Goal: Information Seeking & Learning: Check status

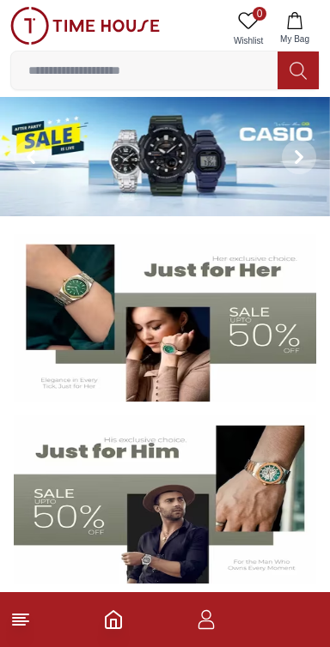
click at [210, 625] on icon "button" at bounding box center [206, 619] width 21 height 21
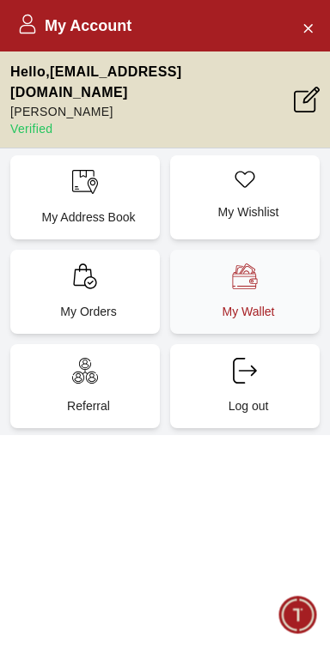
click at [263, 271] on div "My Wallet" at bounding box center [244, 292] width 149 height 84
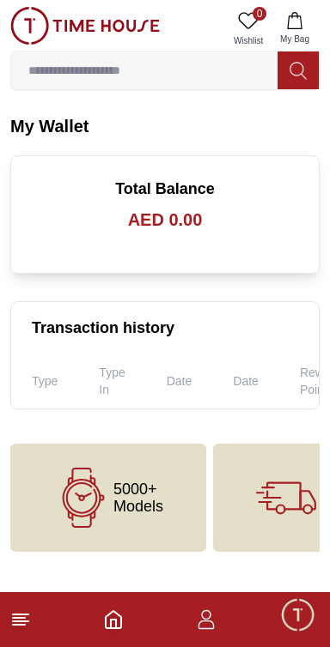
click at [29, 627] on icon at bounding box center [20, 619] width 21 height 21
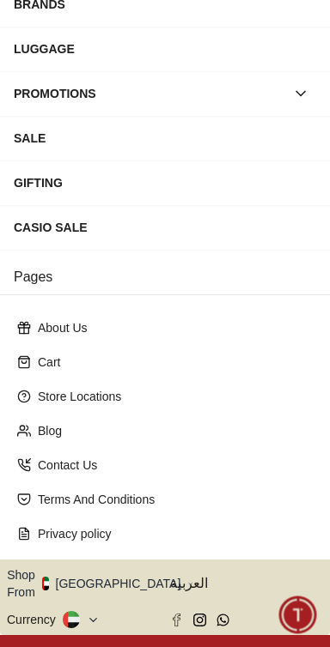
scroll to position [273, 0]
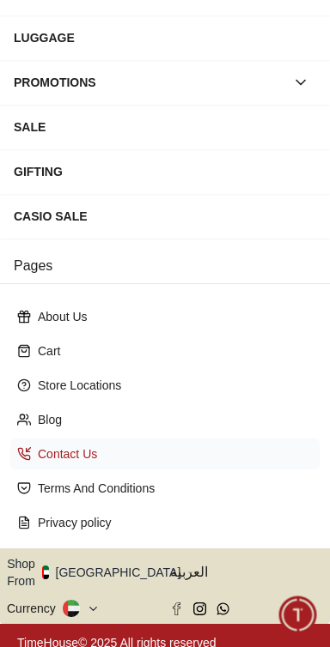
click at [48, 451] on p "Contact Us" at bounding box center [172, 453] width 268 height 17
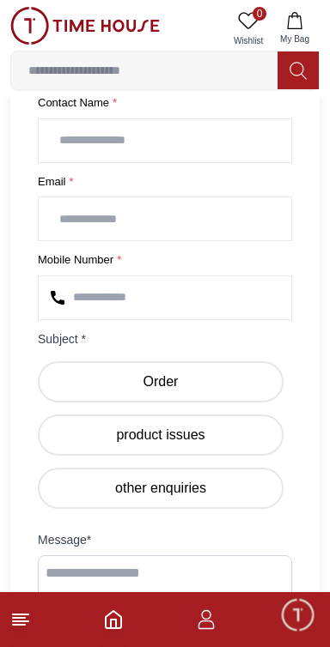
scroll to position [554, 0]
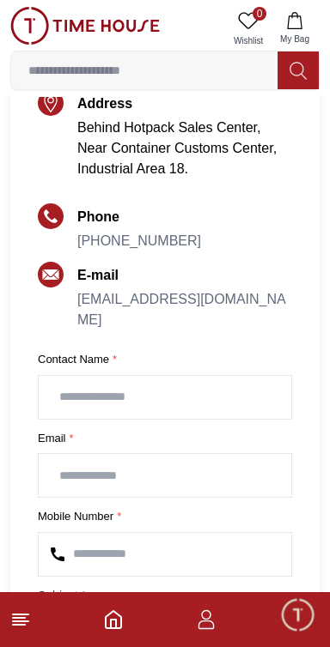
click at [74, 399] on input "text" at bounding box center [165, 397] width 252 height 43
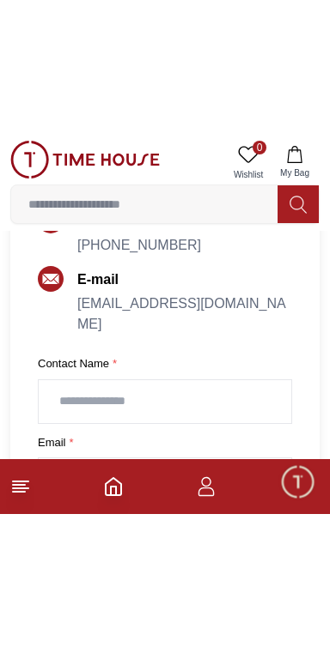
scroll to position [493, 0]
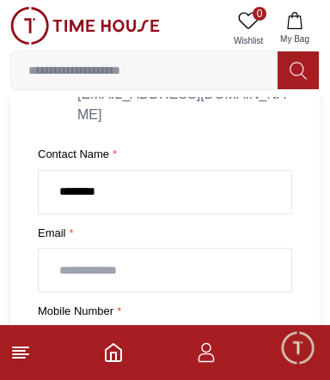
type input "*******"
click at [210, 358] on icon "button" at bounding box center [206, 352] width 21 height 21
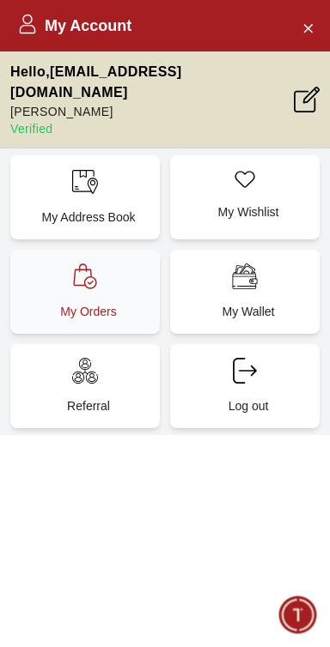
click at [57, 303] on p "My Orders" at bounding box center [88, 311] width 129 height 17
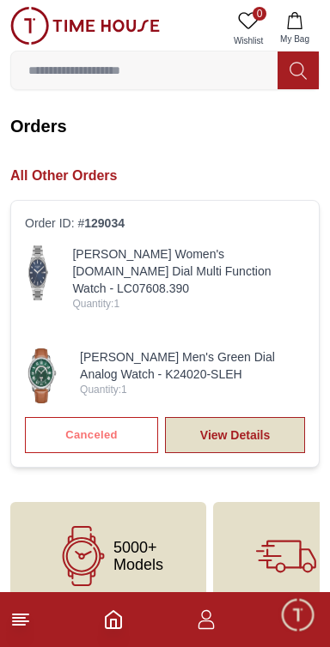
click at [267, 417] on link "View Details" at bounding box center [235, 435] width 140 height 36
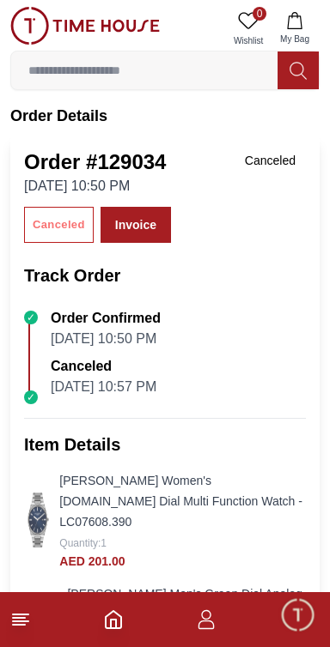
scroll to position [4, 0]
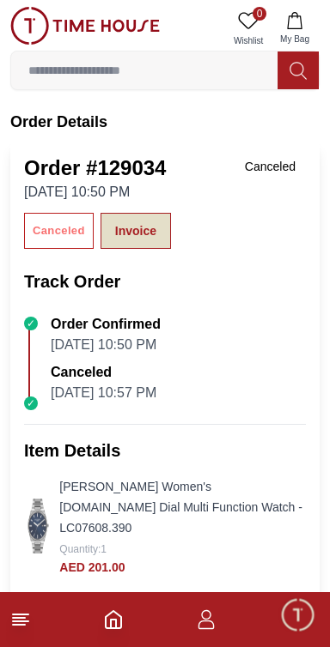
click at [137, 228] on link "Invoice" at bounding box center [135, 231] width 70 height 36
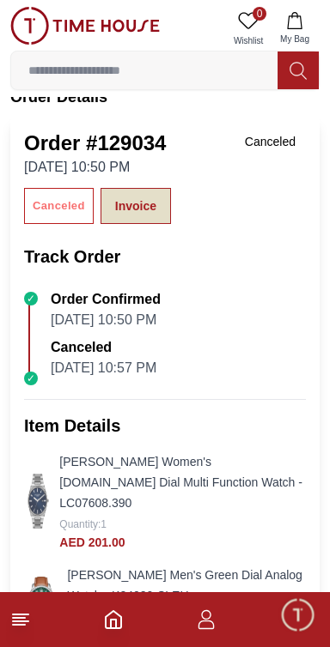
scroll to position [0, 0]
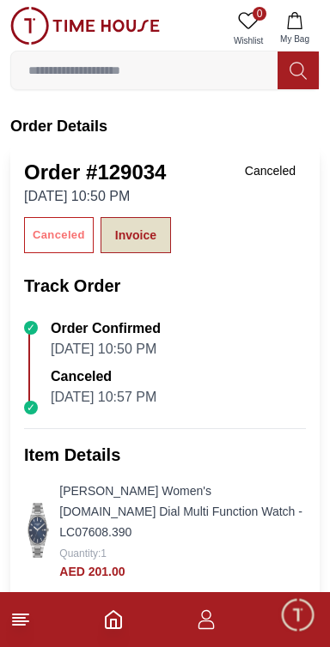
click at [135, 234] on link "Invoice" at bounding box center [135, 235] width 70 height 36
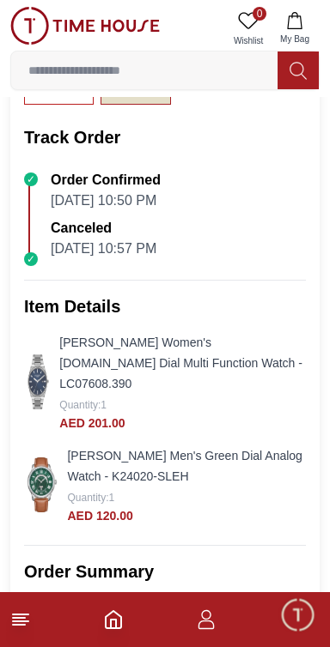
scroll to position [144, 0]
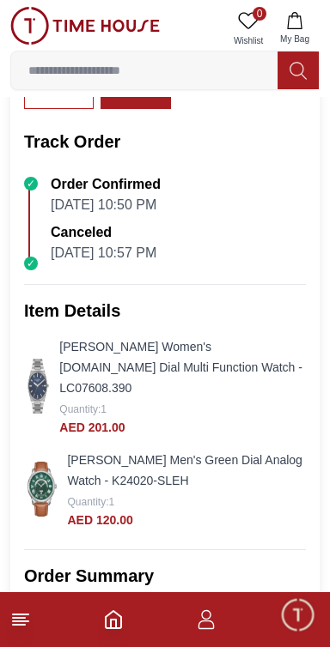
click at [19, 618] on line at bounding box center [19, 618] width 12 height 0
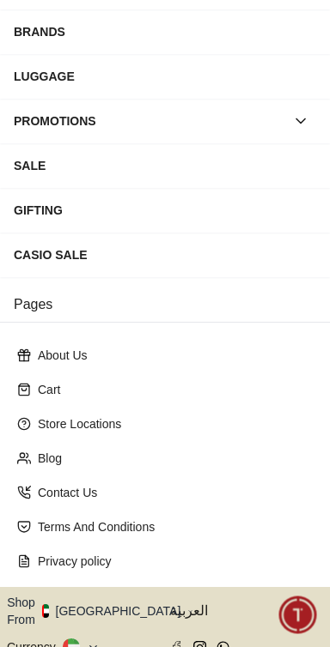
scroll to position [259, 0]
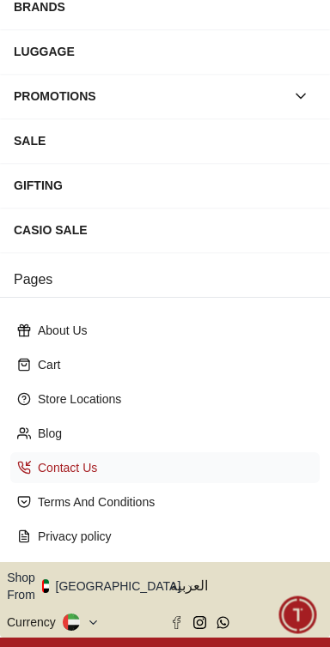
click at [51, 469] on p "Contact Us" at bounding box center [172, 467] width 268 height 17
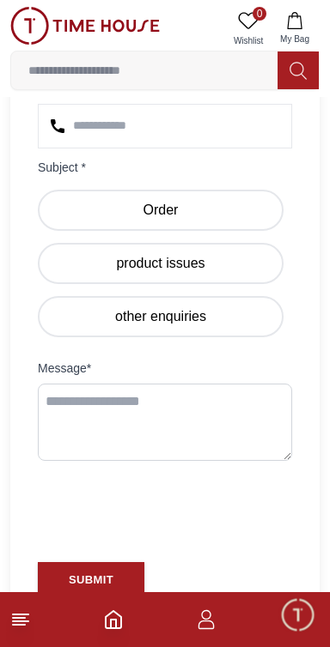
scroll to position [723, 0]
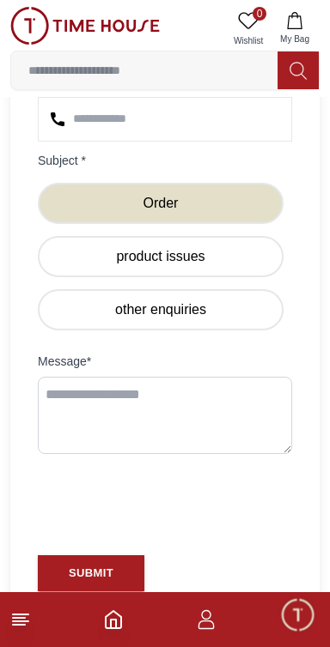
click at [72, 209] on label "Order" at bounding box center [160, 203] width 245 height 41
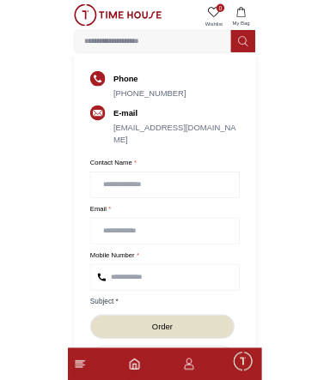
scroll to position [371, 0]
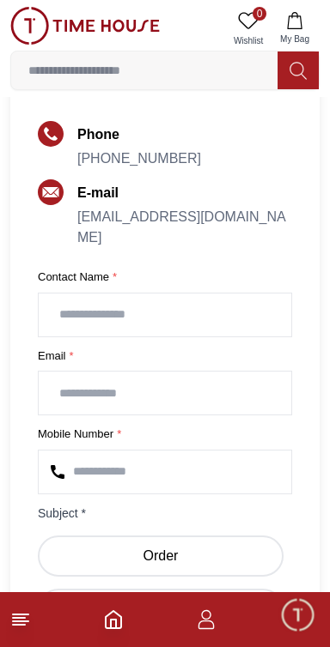
click at [67, 318] on input "text" at bounding box center [165, 314] width 252 height 43
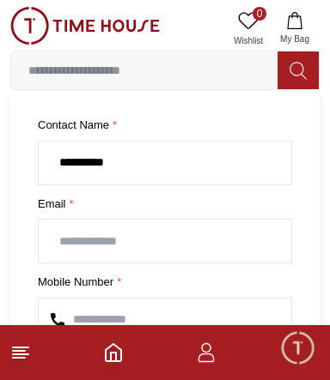
scroll to position [528, 0]
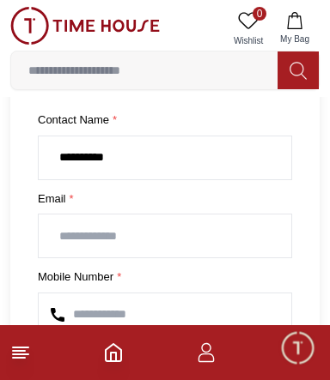
type input "**********"
click at [66, 232] on input "email" at bounding box center [165, 236] width 252 height 43
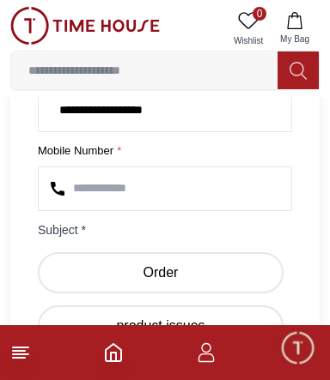
scroll to position [655, 0]
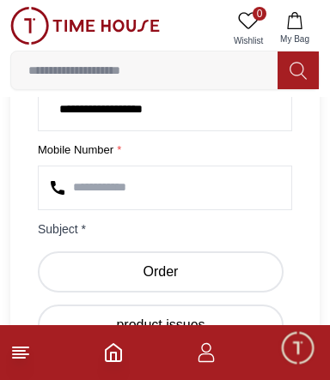
type input "**********"
click at [97, 188] on input "number" at bounding box center [165, 187] width 252 height 43
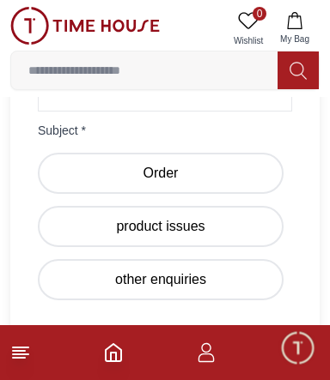
scroll to position [758, 0]
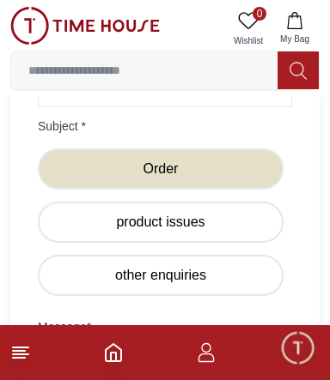
type input "**********"
click at [75, 175] on label "Order" at bounding box center [160, 168] width 245 height 41
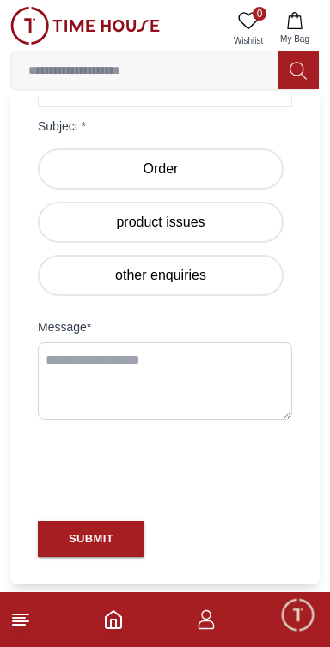
click at [75, 383] on textarea at bounding box center [165, 380] width 254 height 77
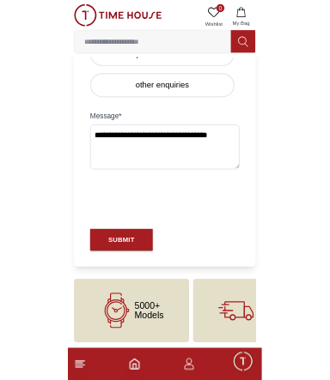
scroll to position [944, 0]
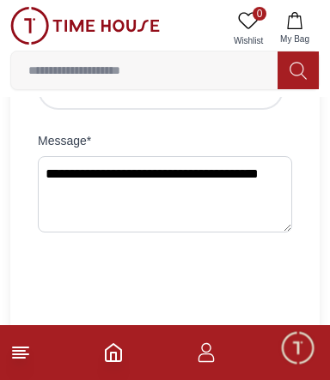
click at [45, 197] on textarea "**********" at bounding box center [165, 194] width 254 height 76
click at [106, 198] on textarea "**********" at bounding box center [165, 194] width 254 height 76
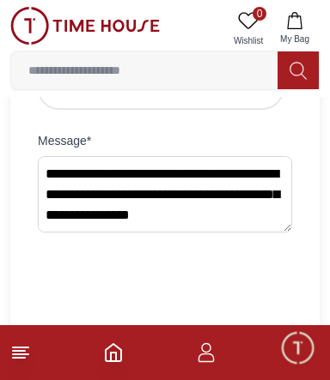
click at [166, 162] on textarea "**********" at bounding box center [165, 194] width 254 height 76
click at [181, 174] on textarea "**********" at bounding box center [165, 194] width 254 height 76
click at [181, 173] on textarea "**********" at bounding box center [165, 194] width 254 height 76
click at [52, 196] on textarea "**********" at bounding box center [165, 194] width 254 height 76
type textarea "**********"
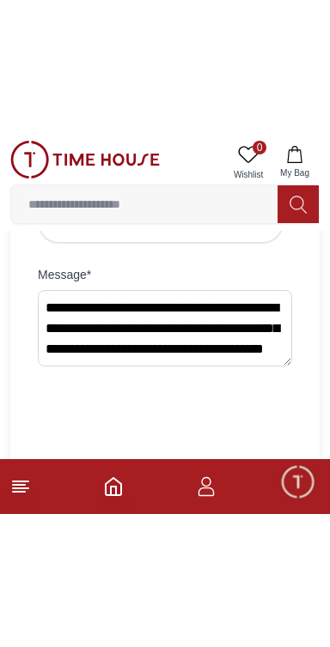
scroll to position [888, 0]
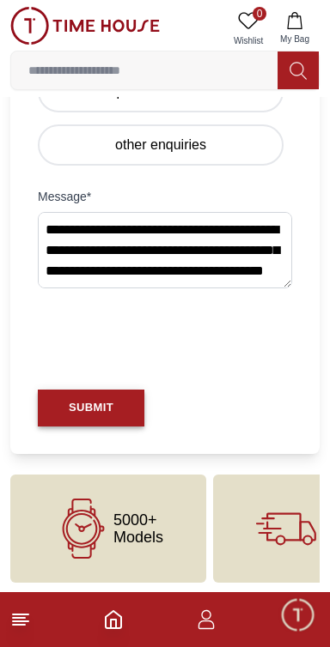
click at [117, 399] on button "SUBMIT" at bounding box center [91, 408] width 106 height 37
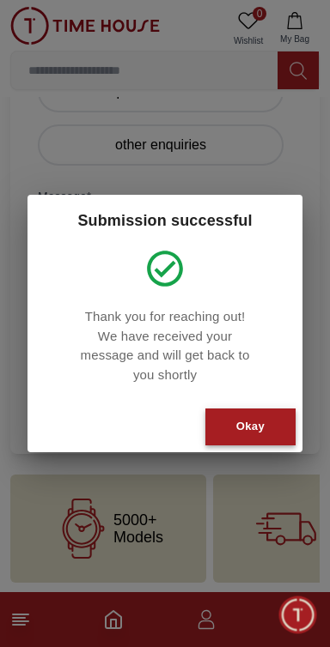
click at [274, 424] on button "Okay" at bounding box center [250, 426] width 90 height 37
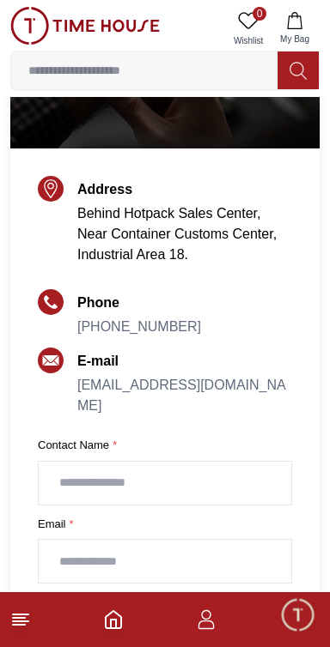
scroll to position [196, 0]
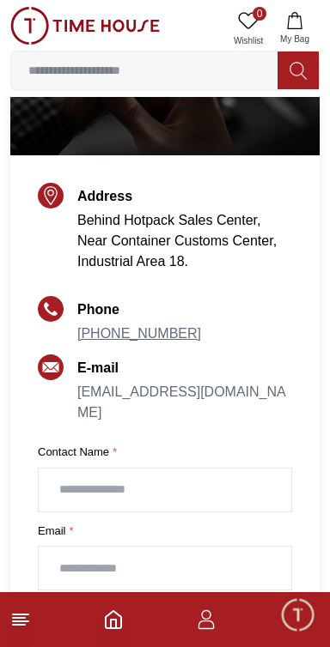
click at [108, 334] on link "[PHONE_NUMBER]" at bounding box center [139, 333] width 124 height 15
click at [112, 334] on link "[PHONE_NUMBER]" at bounding box center [139, 333] width 124 height 15
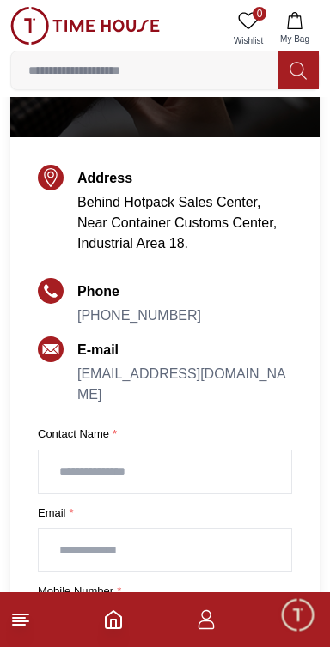
click at [46, 296] on icon at bounding box center [51, 291] width 26 height 26
click at [211, 623] on icon "button" at bounding box center [206, 619] width 21 height 21
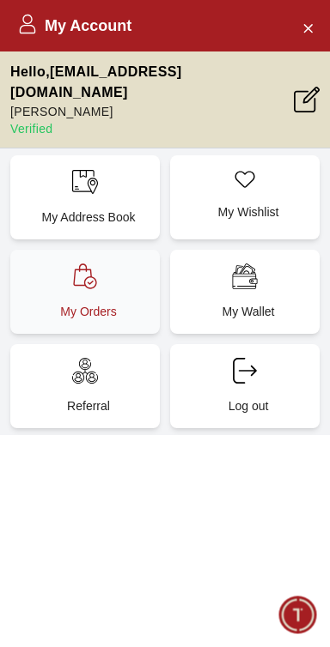
click at [67, 303] on p "My Orders" at bounding box center [88, 311] width 129 height 17
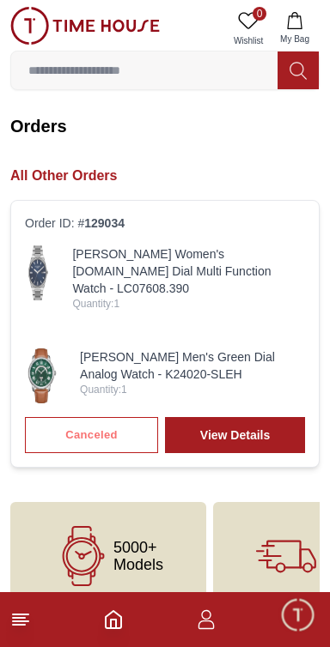
click at [210, 625] on icon "button" at bounding box center [206, 619] width 21 height 21
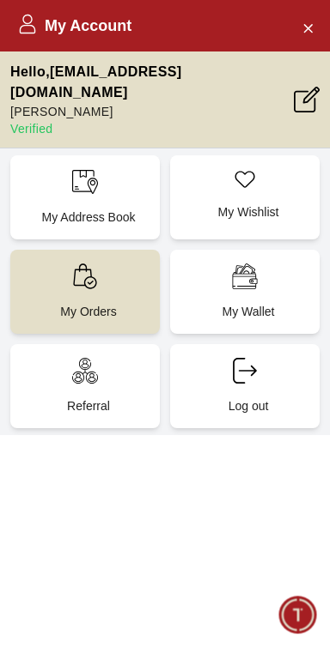
click at [300, 619] on span "Minimize live chat window" at bounding box center [297, 615] width 50 height 50
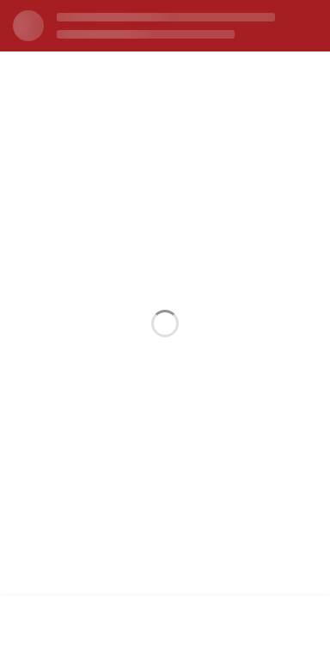
scroll to position [214, 0]
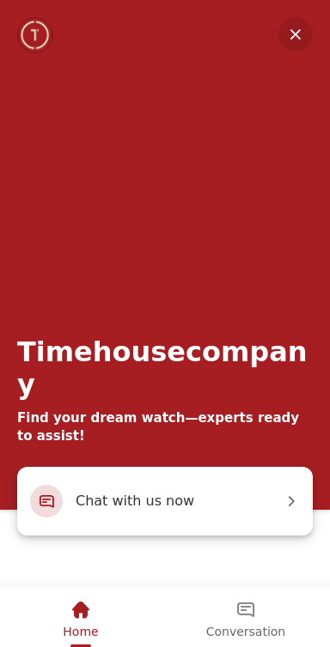
click at [251, 501] on span "Chat with us now" at bounding box center [179, 501] width 207 height 22
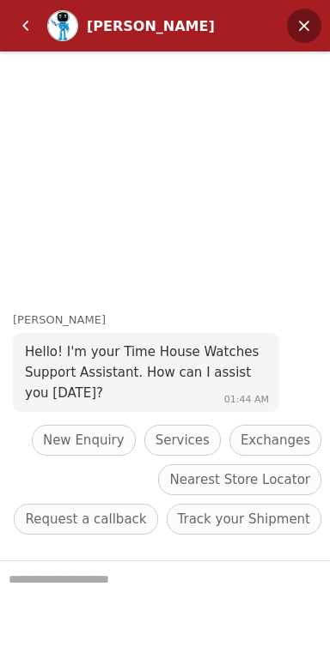
click at [296, 29] on em "Minimize" at bounding box center [304, 26] width 34 height 34
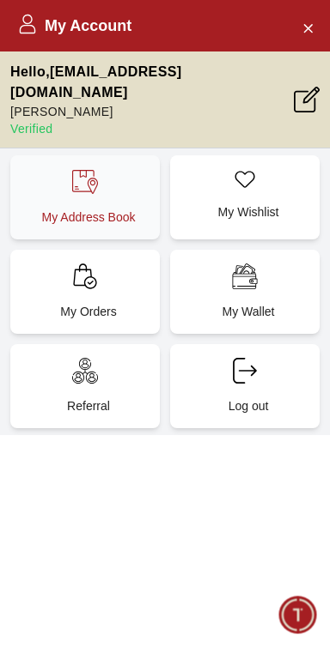
click at [54, 209] on p "My Address Book" at bounding box center [88, 217] width 129 height 17
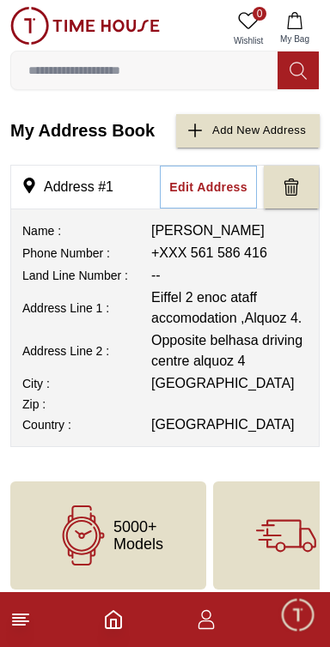
scroll to position [9, 0]
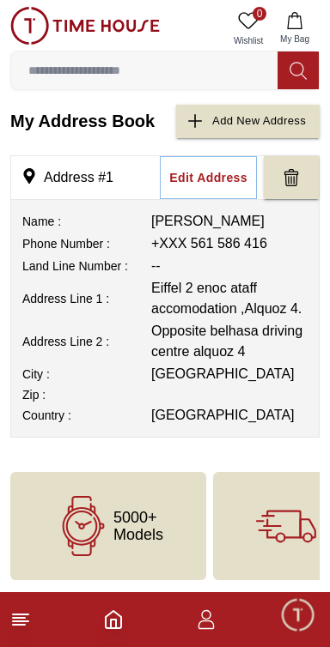
click at [209, 625] on icon "button" at bounding box center [206, 619] width 21 height 21
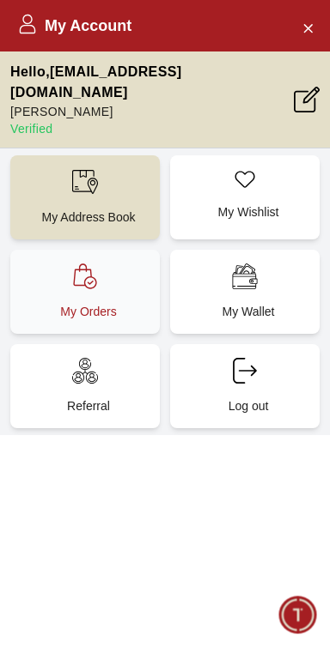
click at [37, 303] on p "My Orders" at bounding box center [88, 311] width 129 height 17
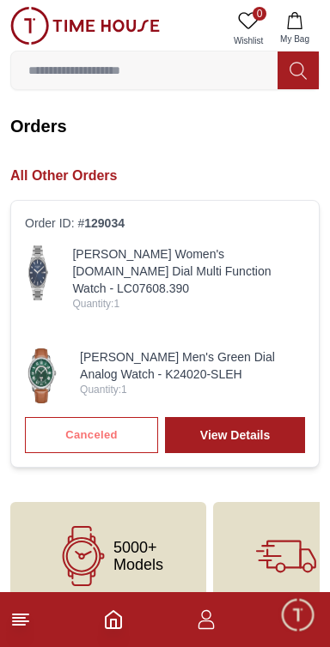
scroll to position [16, 0]
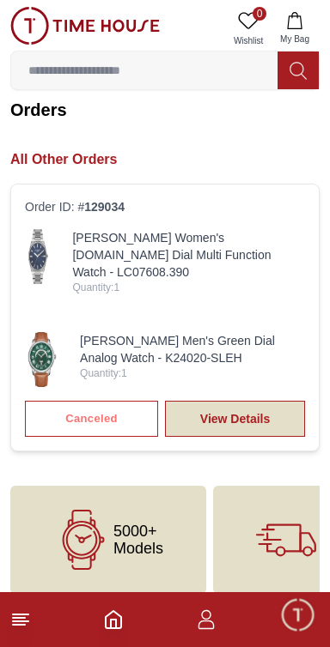
click at [270, 405] on link "View Details" at bounding box center [235, 419] width 140 height 36
